Goal: Information Seeking & Learning: Understand process/instructions

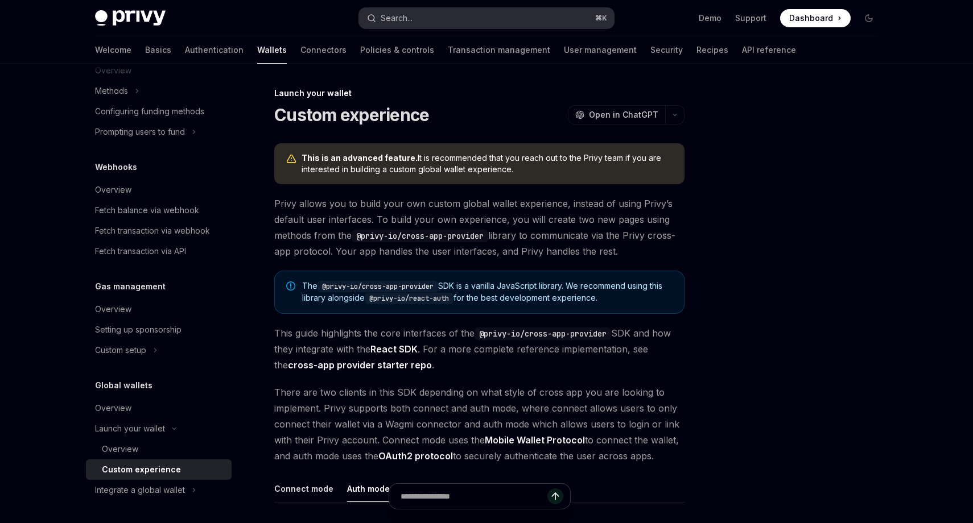
click at [475, 10] on button "Search... ⌘ K" at bounding box center [486, 18] width 255 height 20
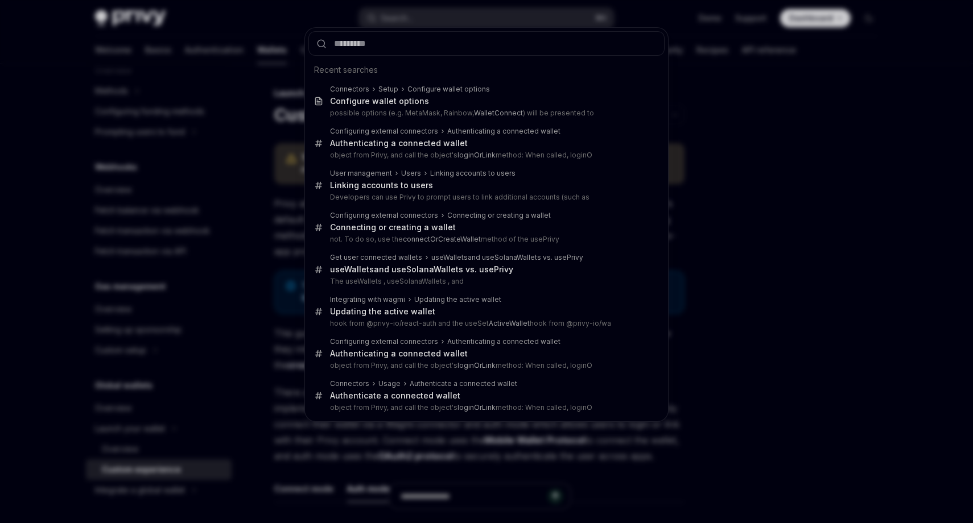
click at [700, 53] on div "Recent searches Connectors Setup Configure wallet options Configure wallet opti…" at bounding box center [486, 261] width 973 height 523
